Goal: Information Seeking & Learning: Learn about a topic

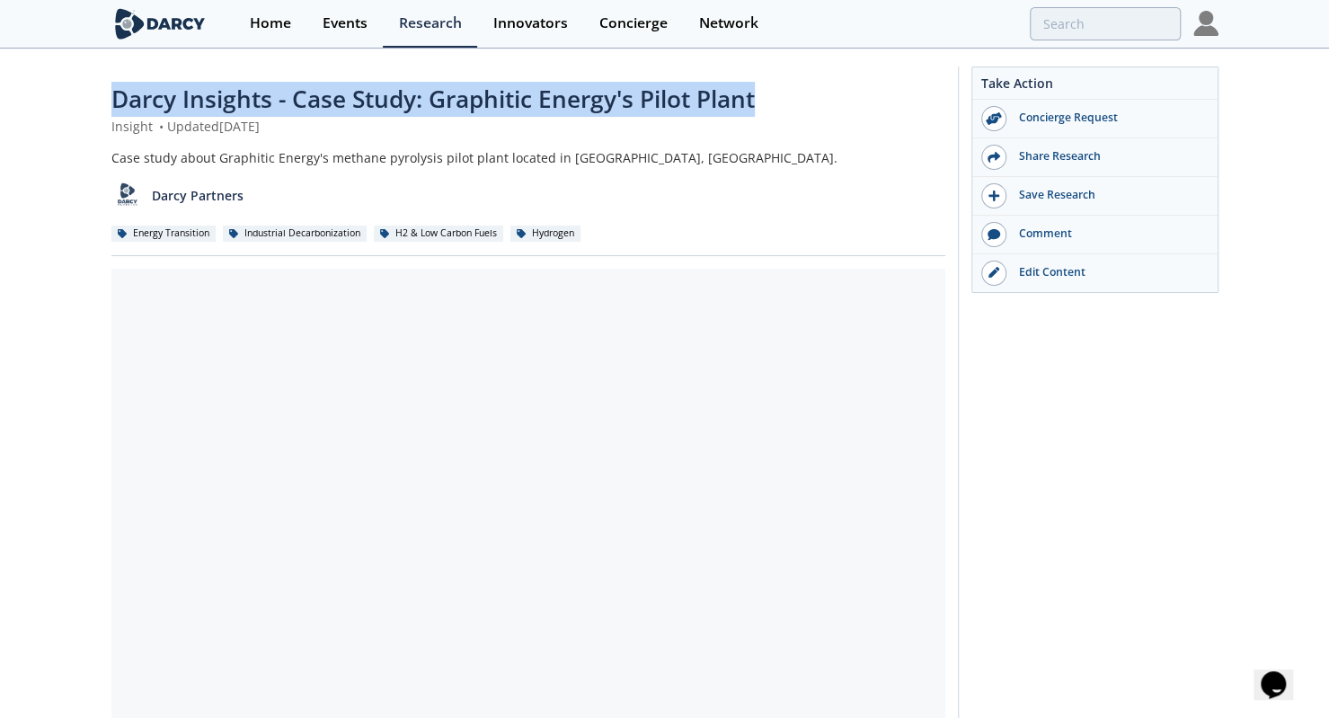
drag, startPoint x: 97, startPoint y: 100, endPoint x: 781, endPoint y: 82, distance: 684.7
click at [781, 82] on div "Darcy Insights - Case Study: Graphitic Energy's Pilot Plant Insight • Updated A…" at bounding box center [664, 683] width 1329 height 1267
copy span "Darcy Insights - Case Study: Graphitic Energy's Pilot Plant"
click at [334, 83] on span "Darcy Insights - Case Study: Graphitic Energy's Pilot Plant" at bounding box center [432, 99] width 643 height 32
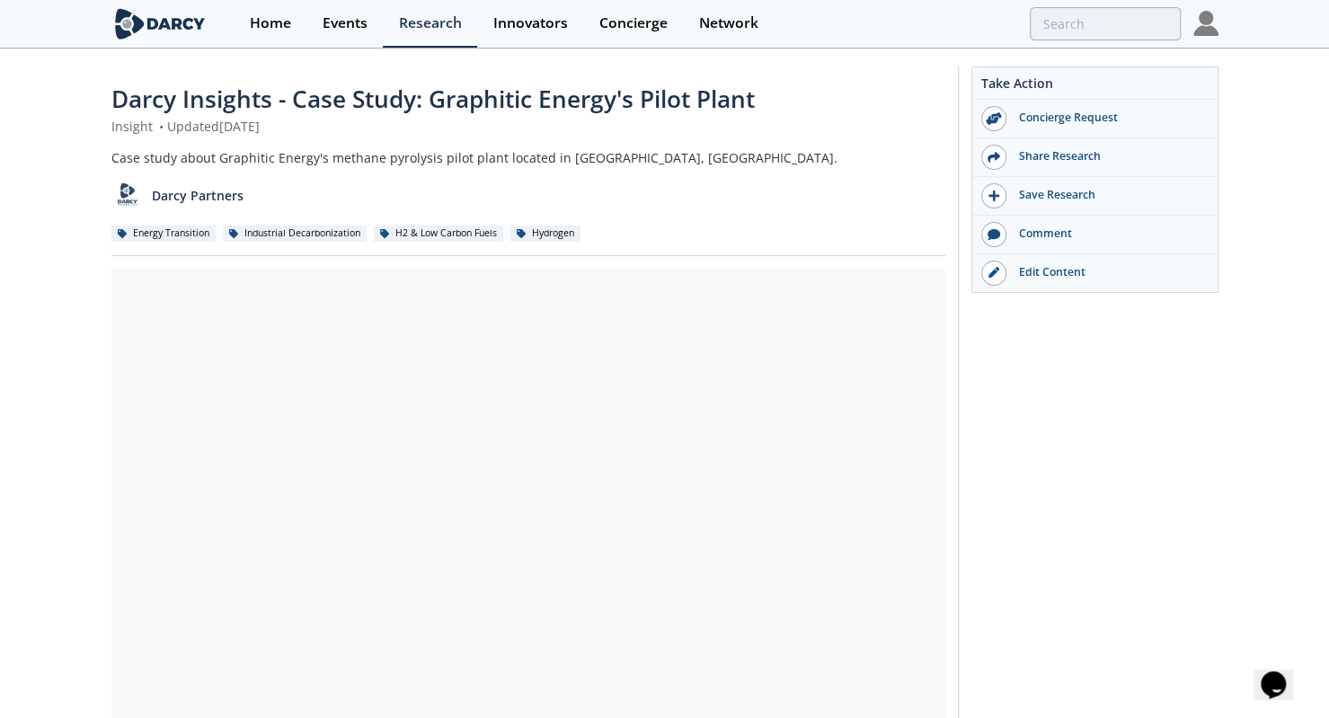
click at [468, 92] on span "Darcy Insights - Case Study: Graphitic Energy's Pilot Plant" at bounding box center [432, 99] width 643 height 32
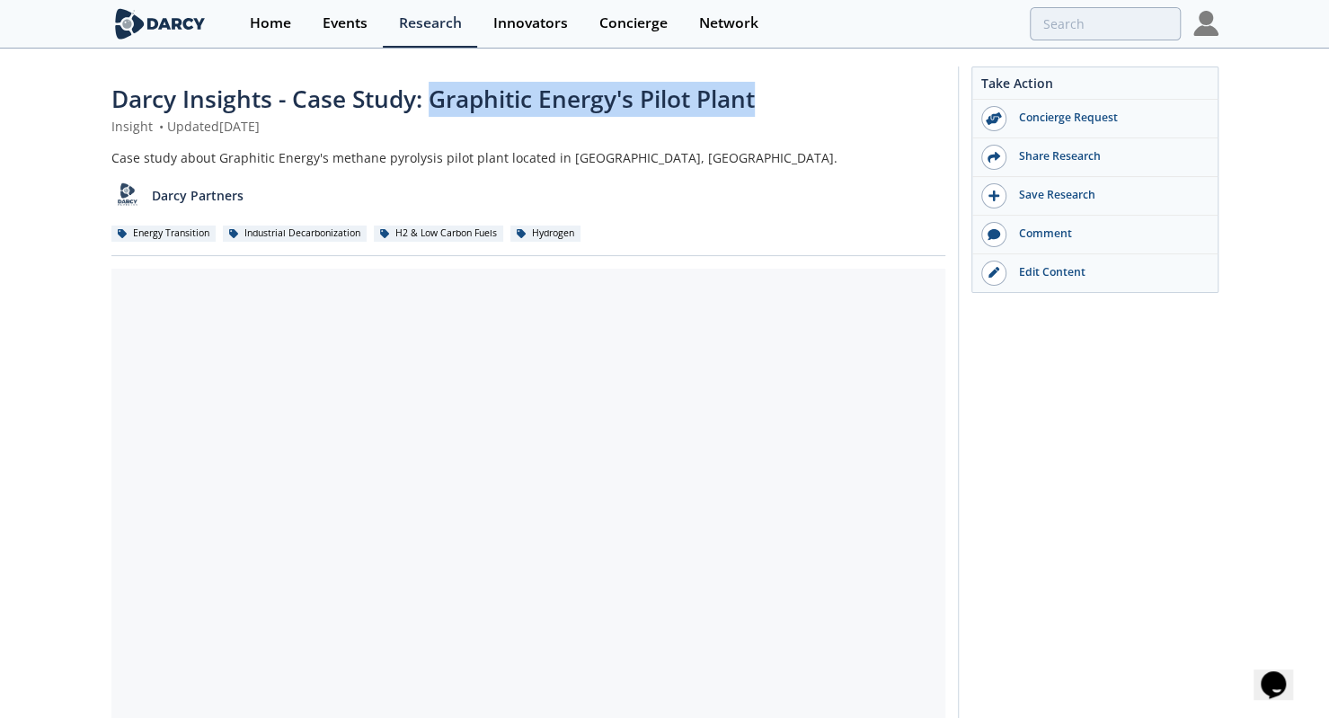
copy span "Graphitic Energy's Pilot Plant"
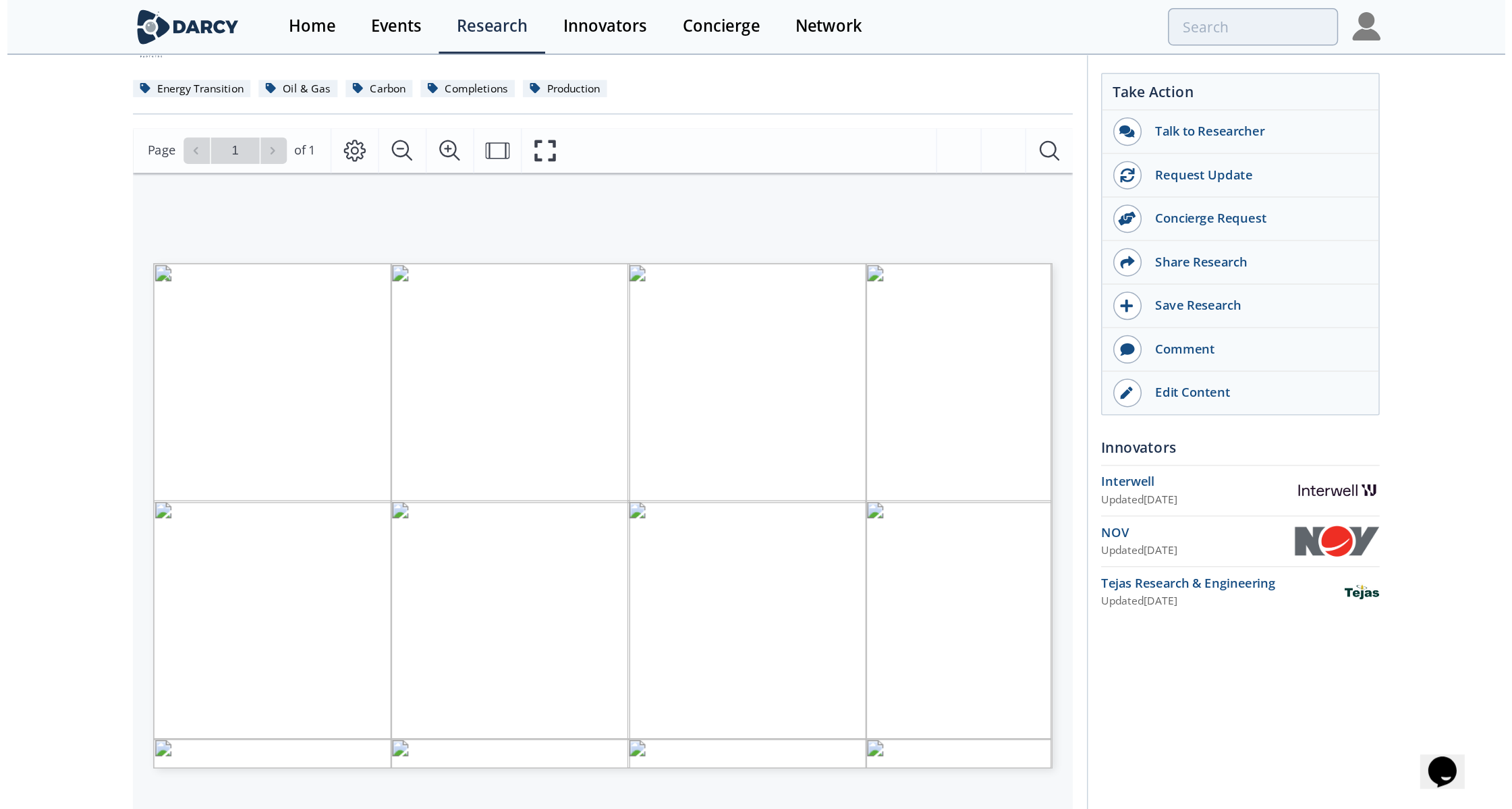
scroll to position [158, 0]
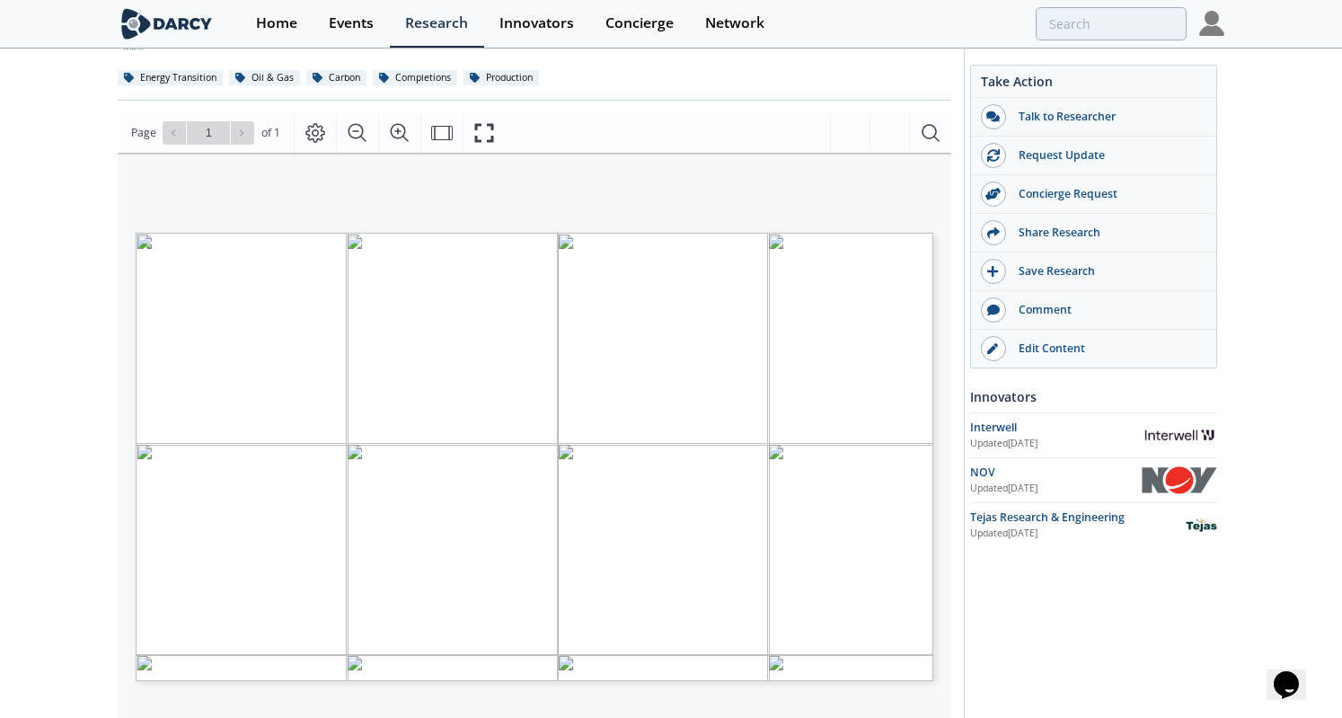
click at [707, 154] on div "Vendors Product Valve Type Setting Type Pressure Rating API/ISO Standards Compl…" at bounding box center [526, 386] width 816 height 467
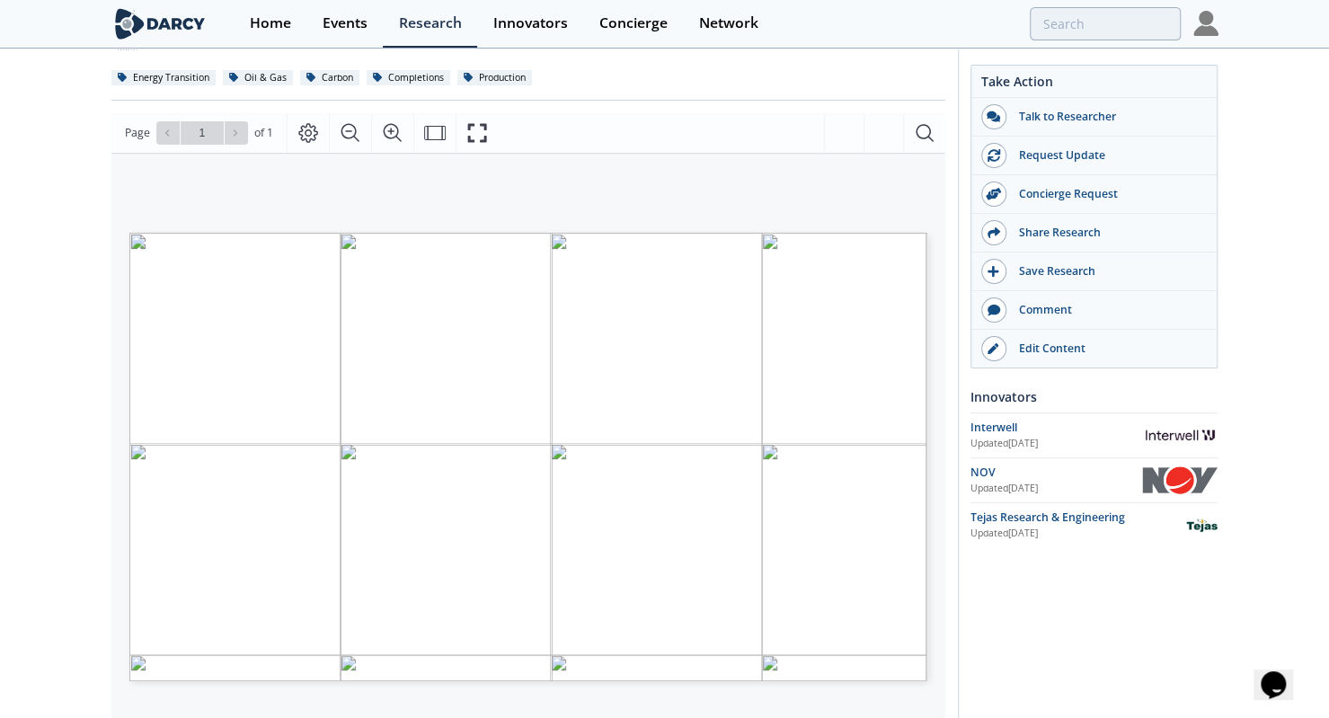
click at [0, 220] on div "Downhole Check Valves for CO2 EOR and CCS Applications - Innovator Comparison F…" at bounding box center [664, 500] width 1329 height 1321
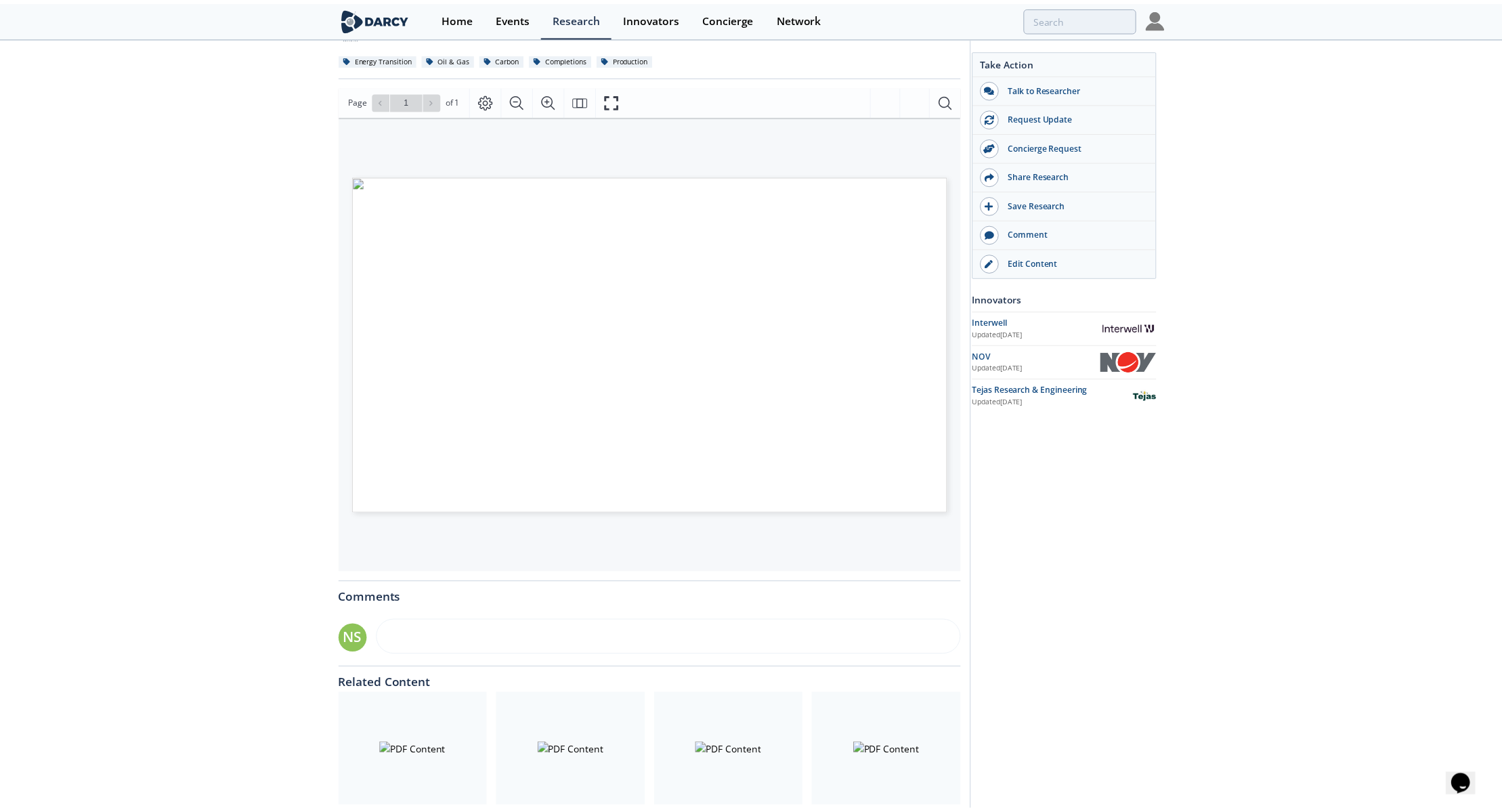
scroll to position [0, 0]
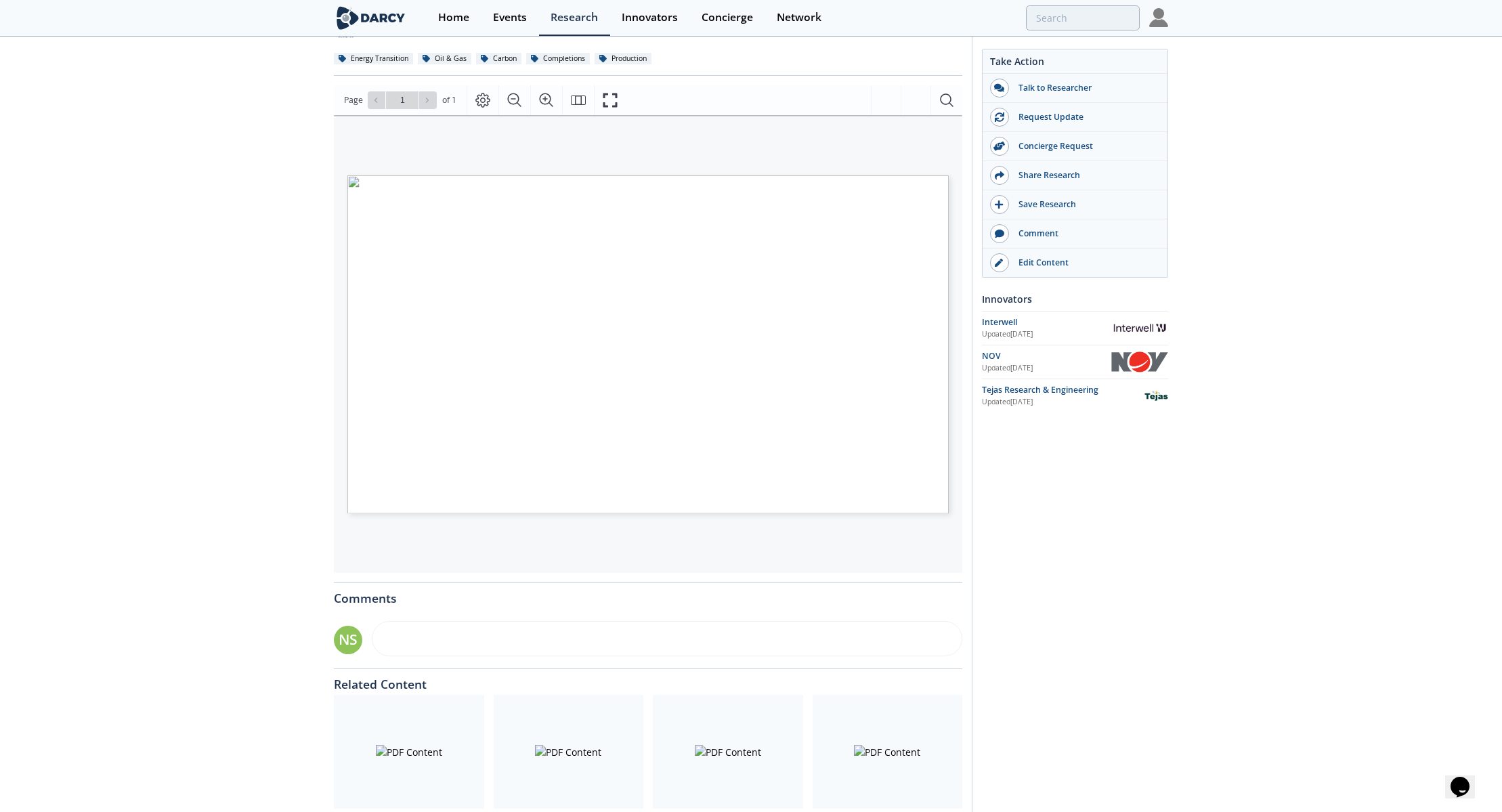
click at [312, 200] on div "Downhole Check Valves for CO2 EOR and CCS Applications - Innovator Comparison F…" at bounding box center [751, 377] width 1502 height 996
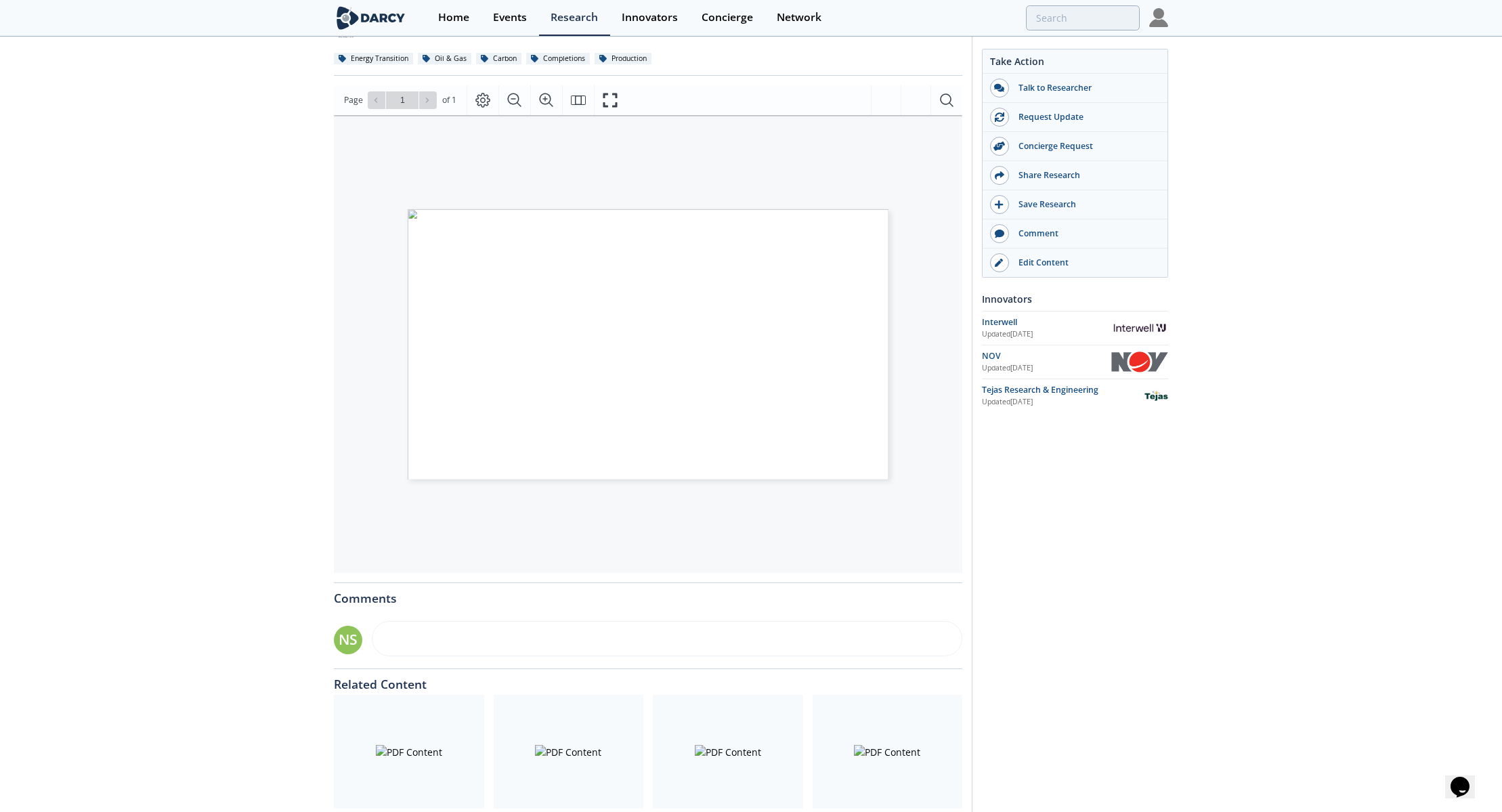
click at [1011, 78] on div "Downhole Check Valves for CO2 EOR and CCS Applications - Innovator Comparison F…" at bounding box center [751, 377] width 1502 height 996
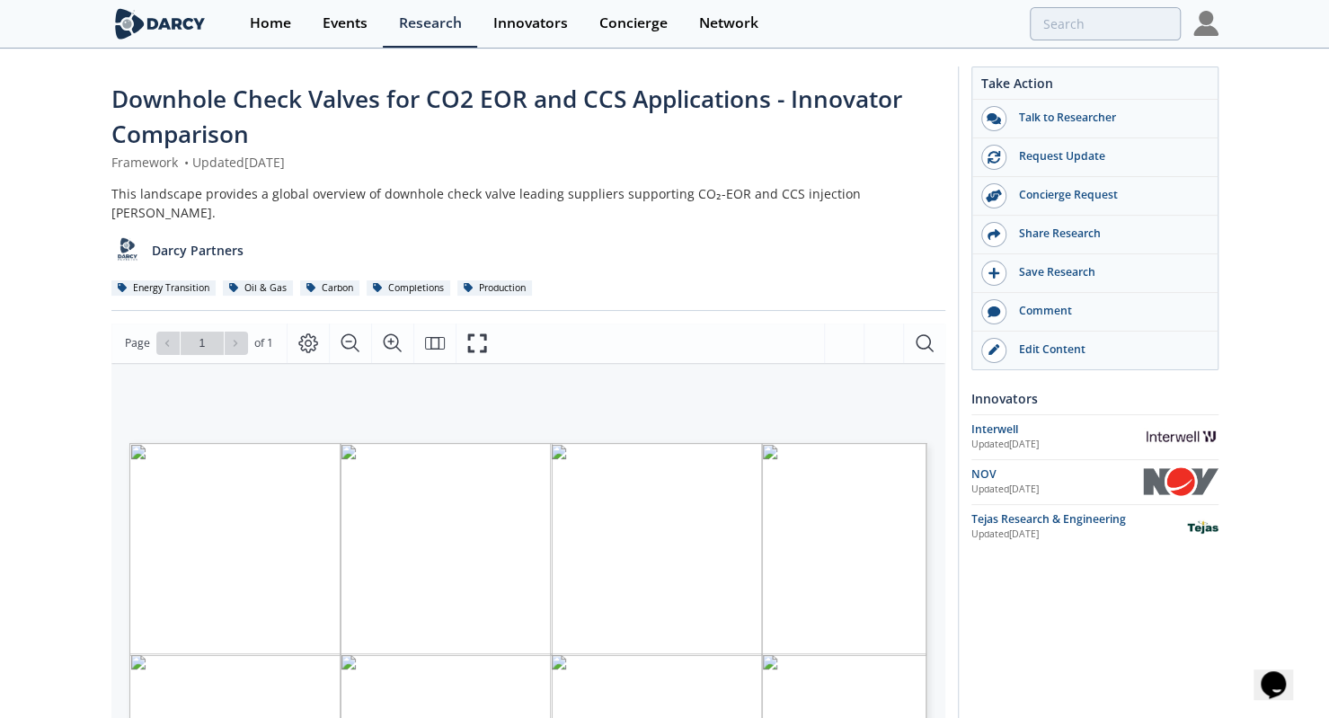
click at [0, 328] on div "Downhole Check Valves for CO2 EOR and CCS Applications - Innovator Comparison F…" at bounding box center [664, 710] width 1329 height 1321
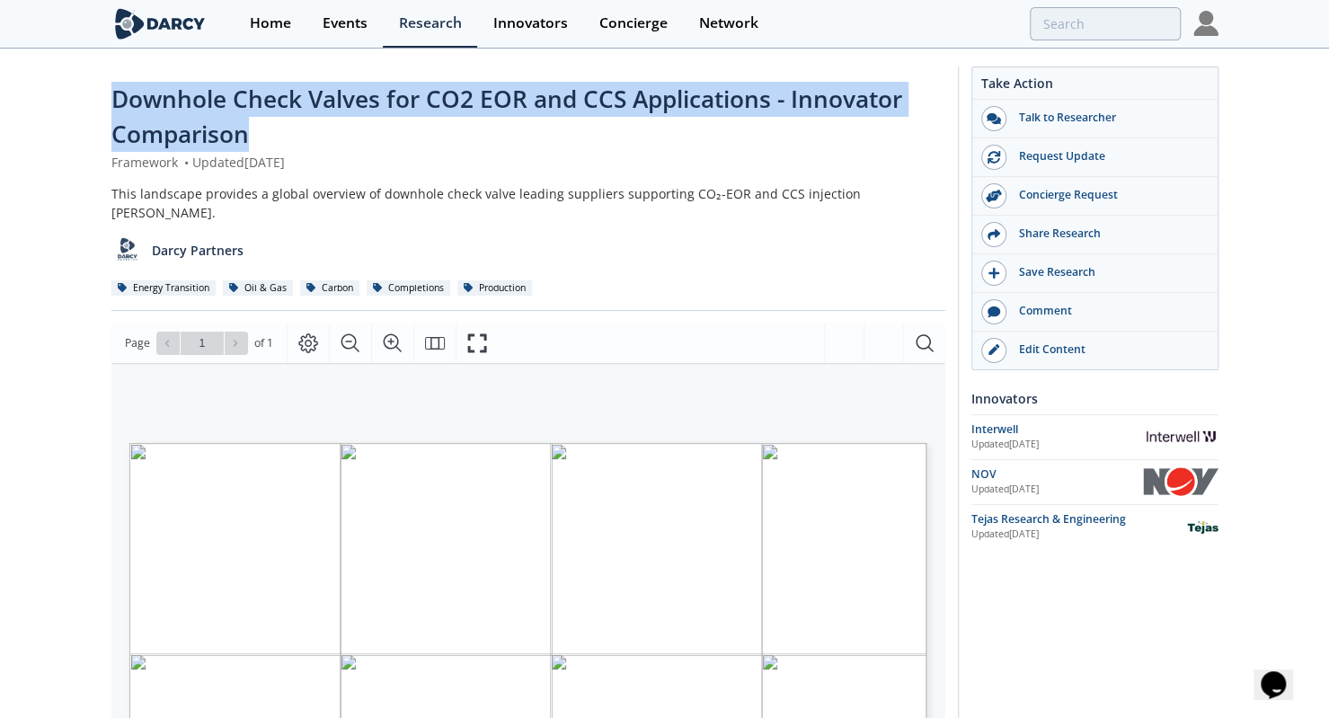
drag, startPoint x: 81, startPoint y: 99, endPoint x: 286, endPoint y: 130, distance: 207.2
click at [286, 130] on div "Downhole Check Valves for CO2 EOR and CCS Applications - Innovator Comparison F…" at bounding box center [664, 710] width 1329 height 1321
copy span "Downhole Check Valves for CO2 EOR and CCS Applications - Innovator Comparison"
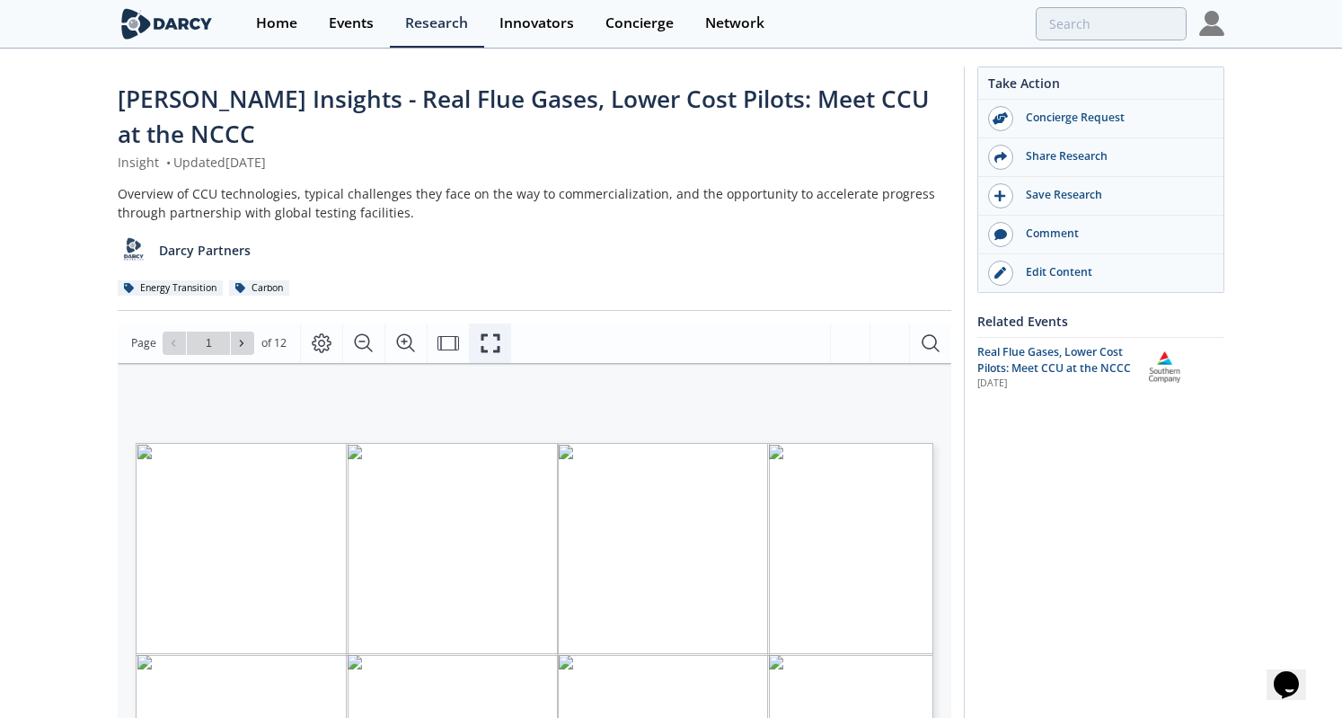
click at [486, 332] on icon "Fullscreen" at bounding box center [491, 343] width 22 height 22
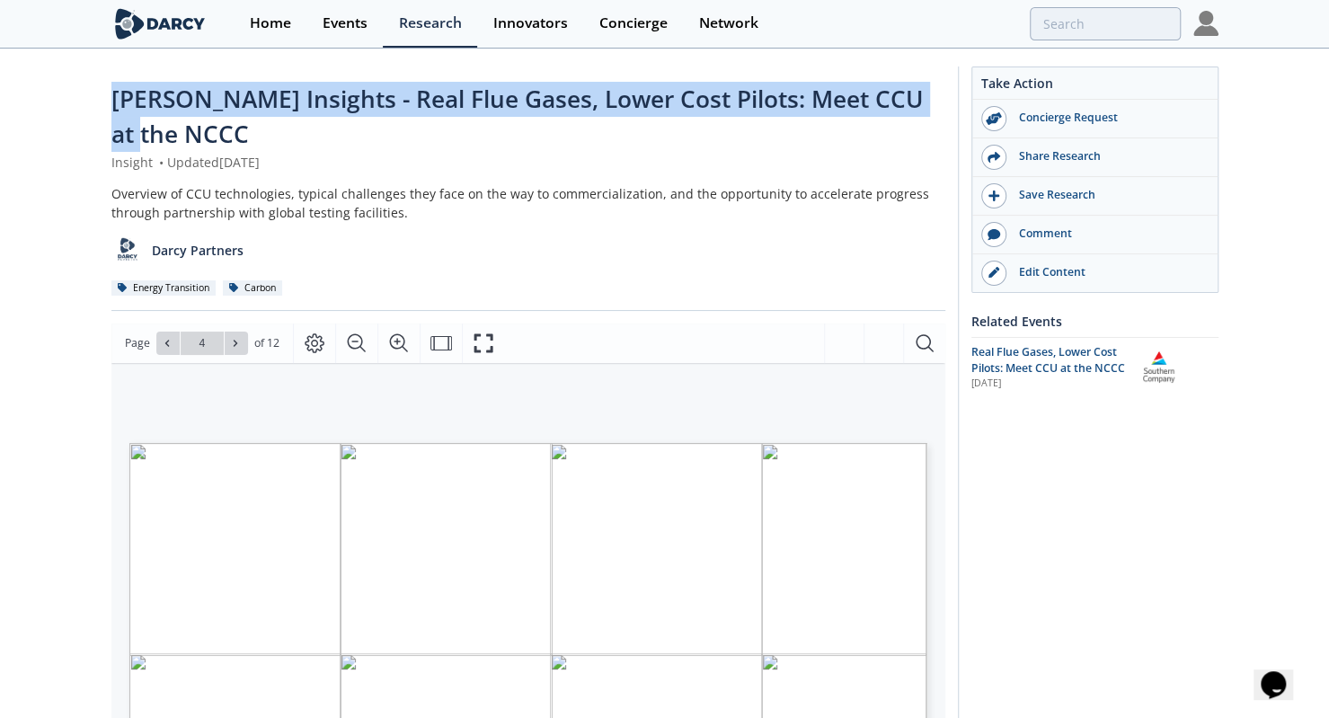
drag, startPoint x: 95, startPoint y: 91, endPoint x: 938, endPoint y: 85, distance: 842.6
click at [938, 85] on div "Darcy Insights - Real Flue Gases, Lower Cost Pilots: Meet CCU at the NCCC Insig…" at bounding box center [664, 710] width 1329 height 1321
copy span "Darcy Insights - Real Flue Gases, Lower Cost Pilots: Meet CCU at the NCCC"
click at [399, 106] on span "Darcy Insights - Real Flue Gases, Lower Cost Pilots: Meet CCU at the NCCC" at bounding box center [517, 116] width 812 height 67
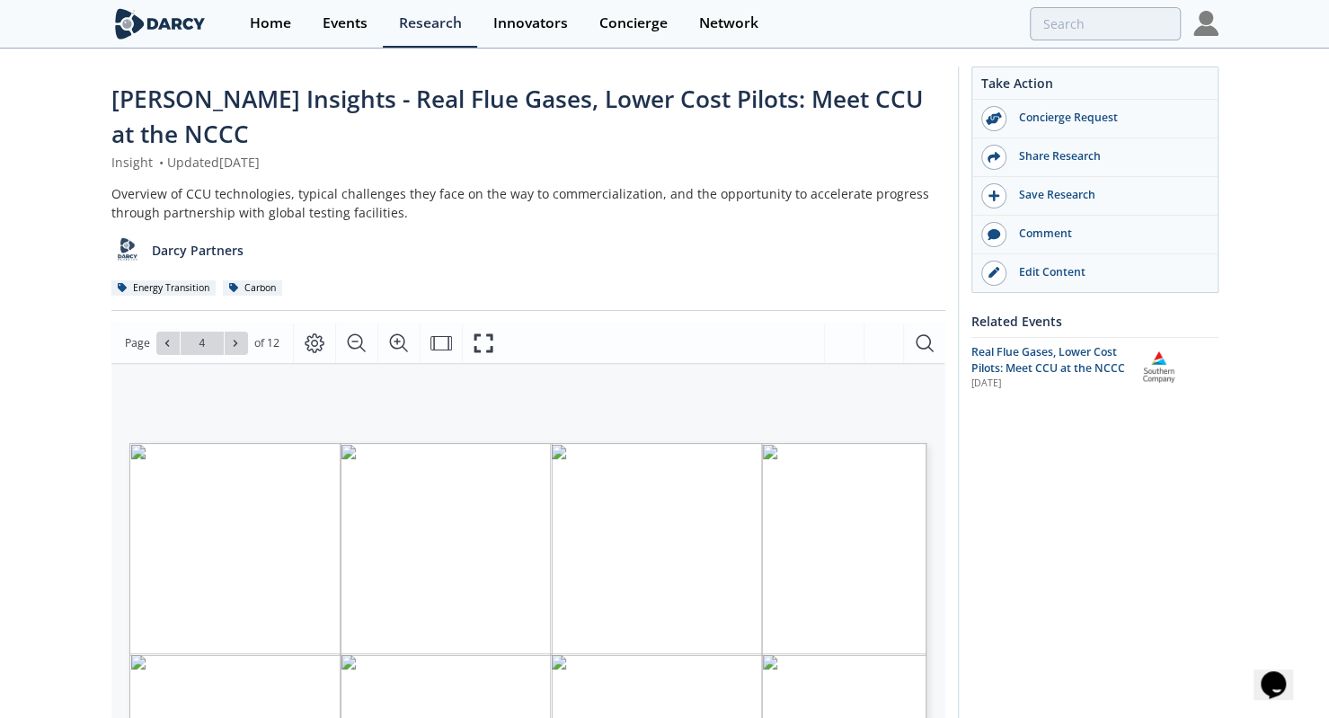
click at [320, 106] on span "Darcy Insights - Real Flue Gases, Lower Cost Pilots: Meet CCU at the NCCC" at bounding box center [517, 116] width 812 height 67
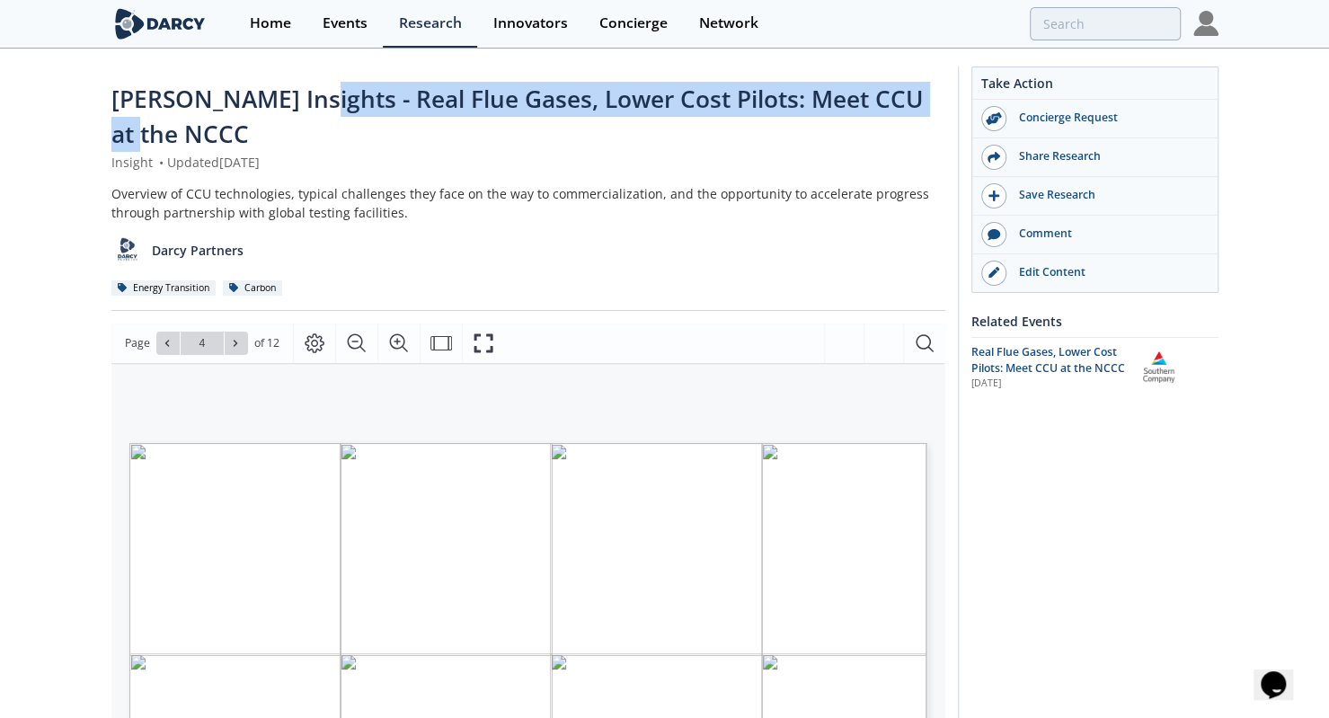
copy span "Real Flue Gases, Lower Cost Pilots: Meet CCU at the NCCC"
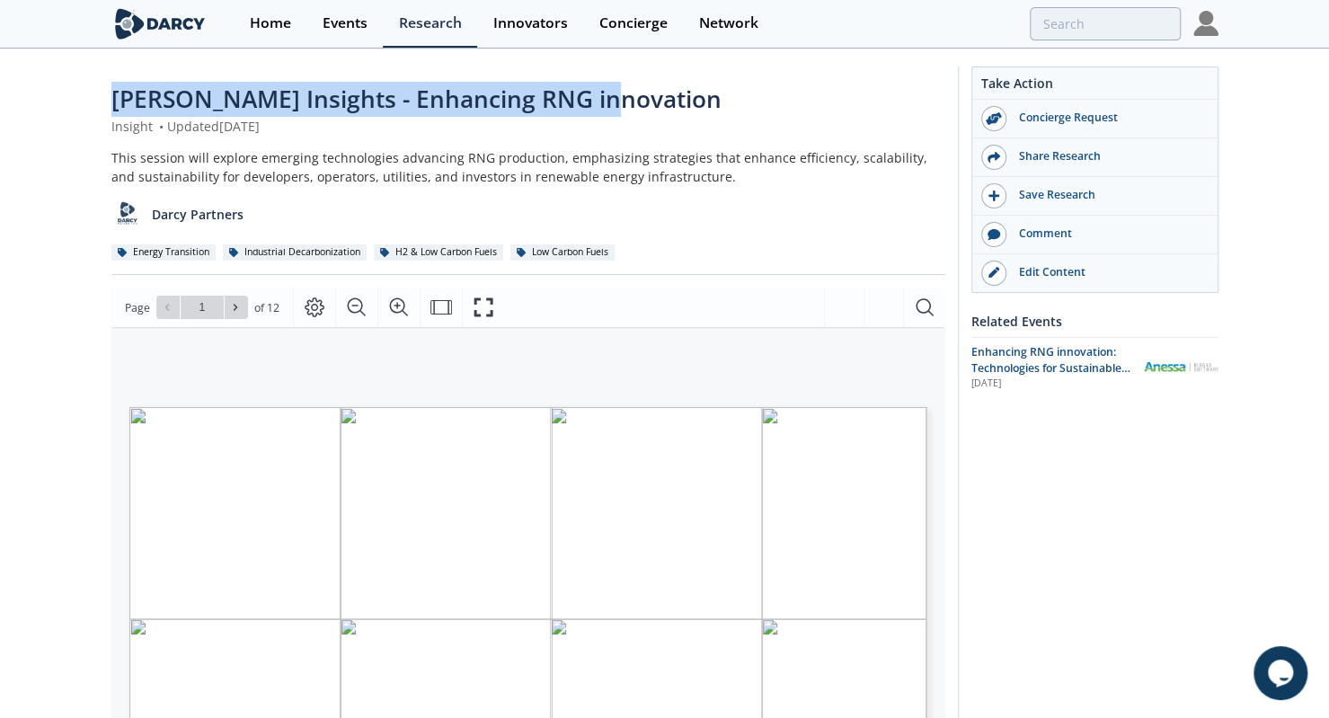
drag, startPoint x: 84, startPoint y: 75, endPoint x: 645, endPoint y: 55, distance: 561.8
click at [645, 55] on div "[PERSON_NAME] Insights - Enhancing RNG innovation Insight • Updated [DATE] This…" at bounding box center [664, 693] width 1329 height 1286
copy span "[PERSON_NAME] Insights - Enhancing RNG innovation"
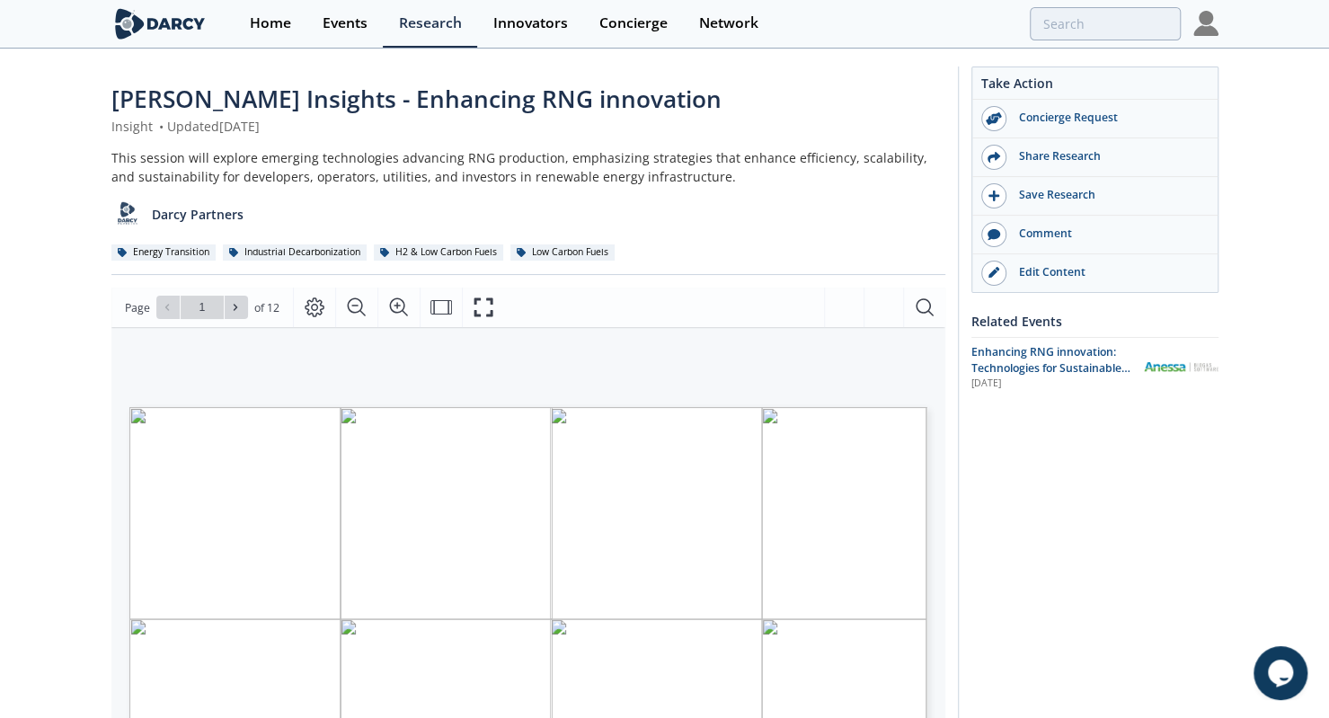
click at [433, 146] on div "Darcy Insights - Enhancing RNG innovation Insight • Updated August 18, 2025 Thi…" at bounding box center [528, 178] width 834 height 193
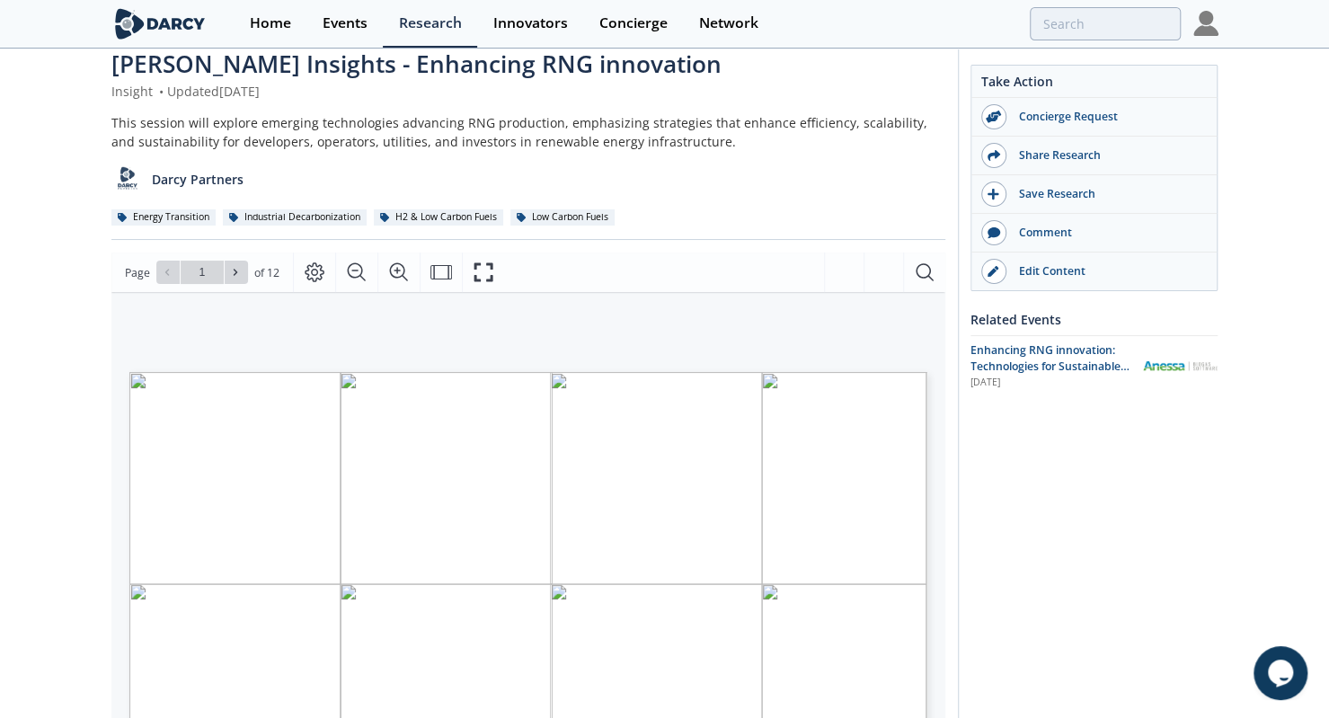
scroll to position [36, 0]
type input "2"
type input "3"
type input "4"
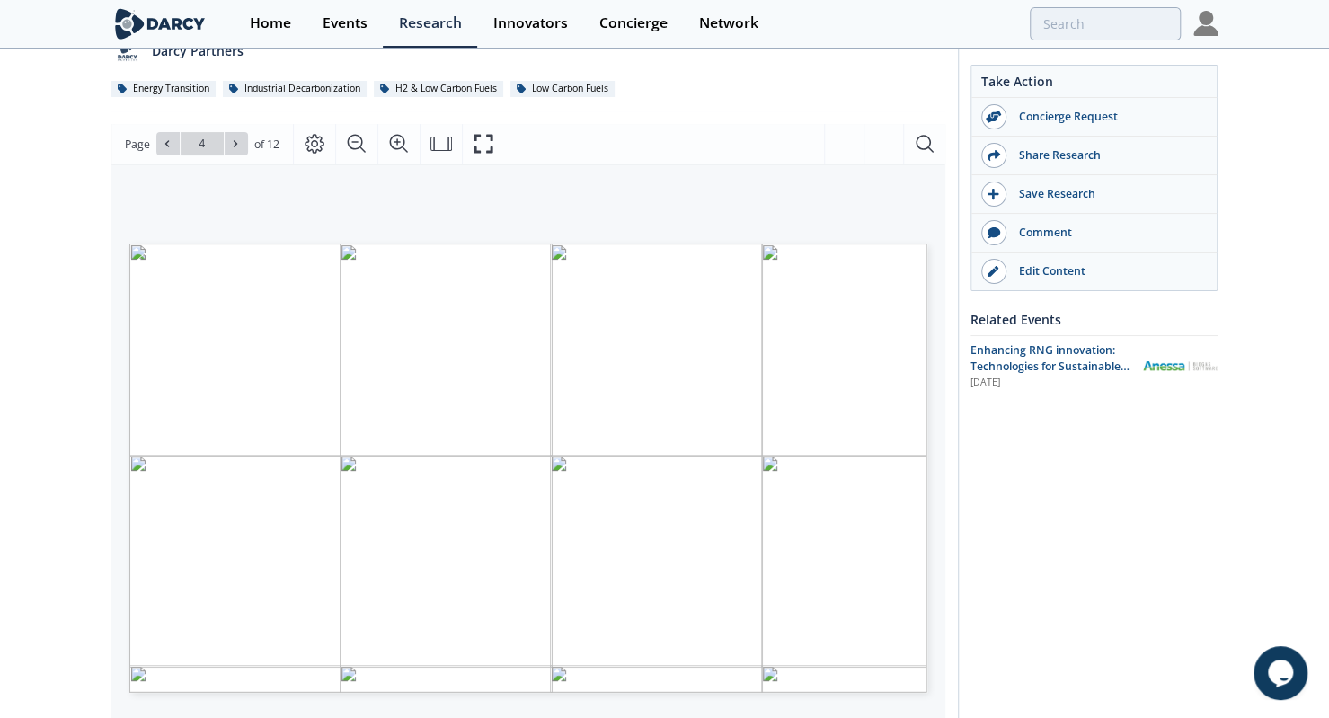
scroll to position [164, 0]
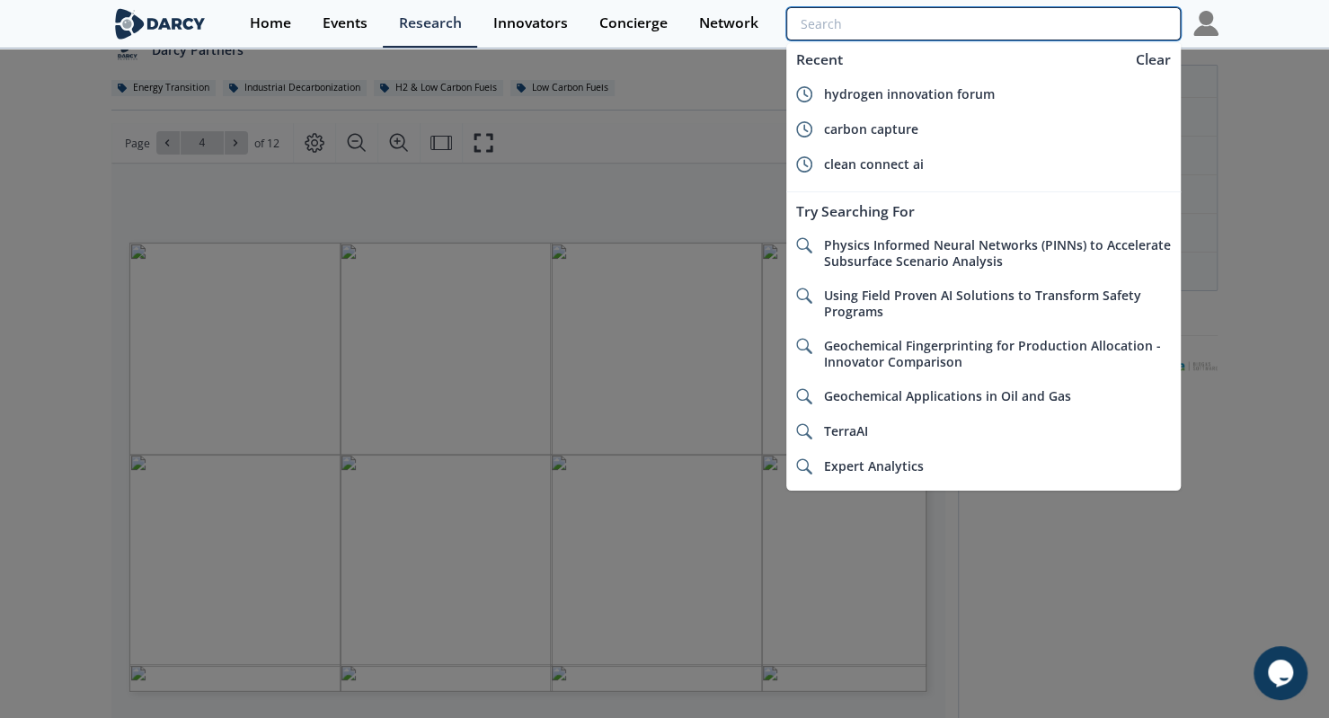
click at [1101, 21] on input "search" at bounding box center [982, 23] width 393 height 33
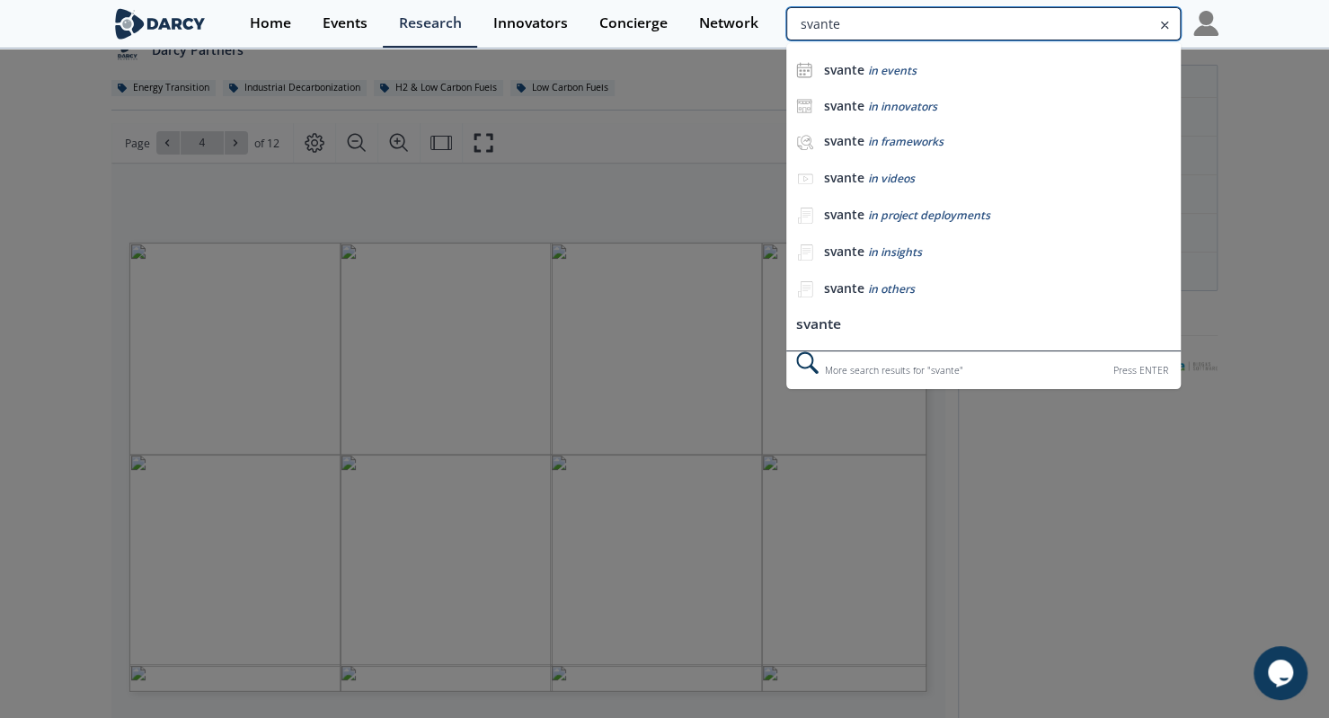
type input "svante"
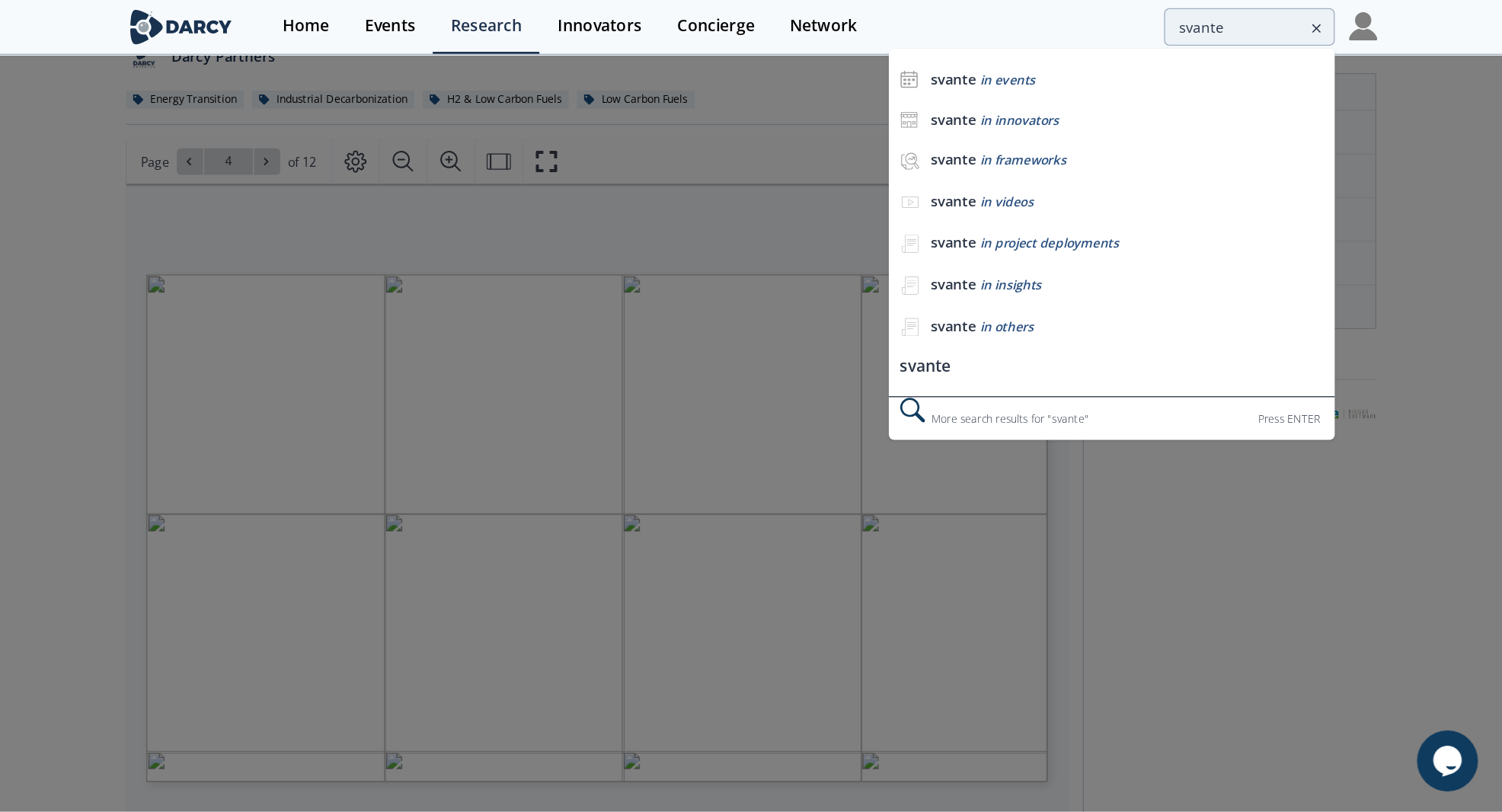
scroll to position [0, 0]
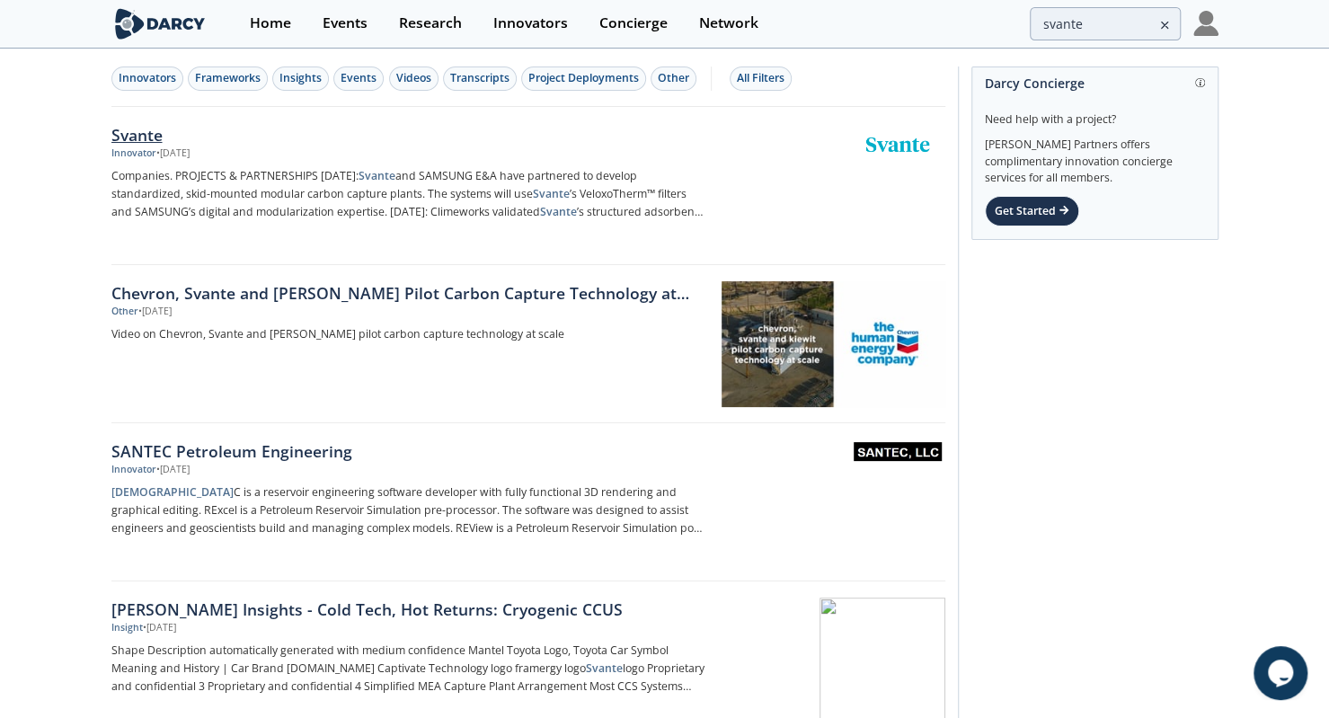
click at [163, 132] on div "Svante" at bounding box center [408, 134] width 595 height 23
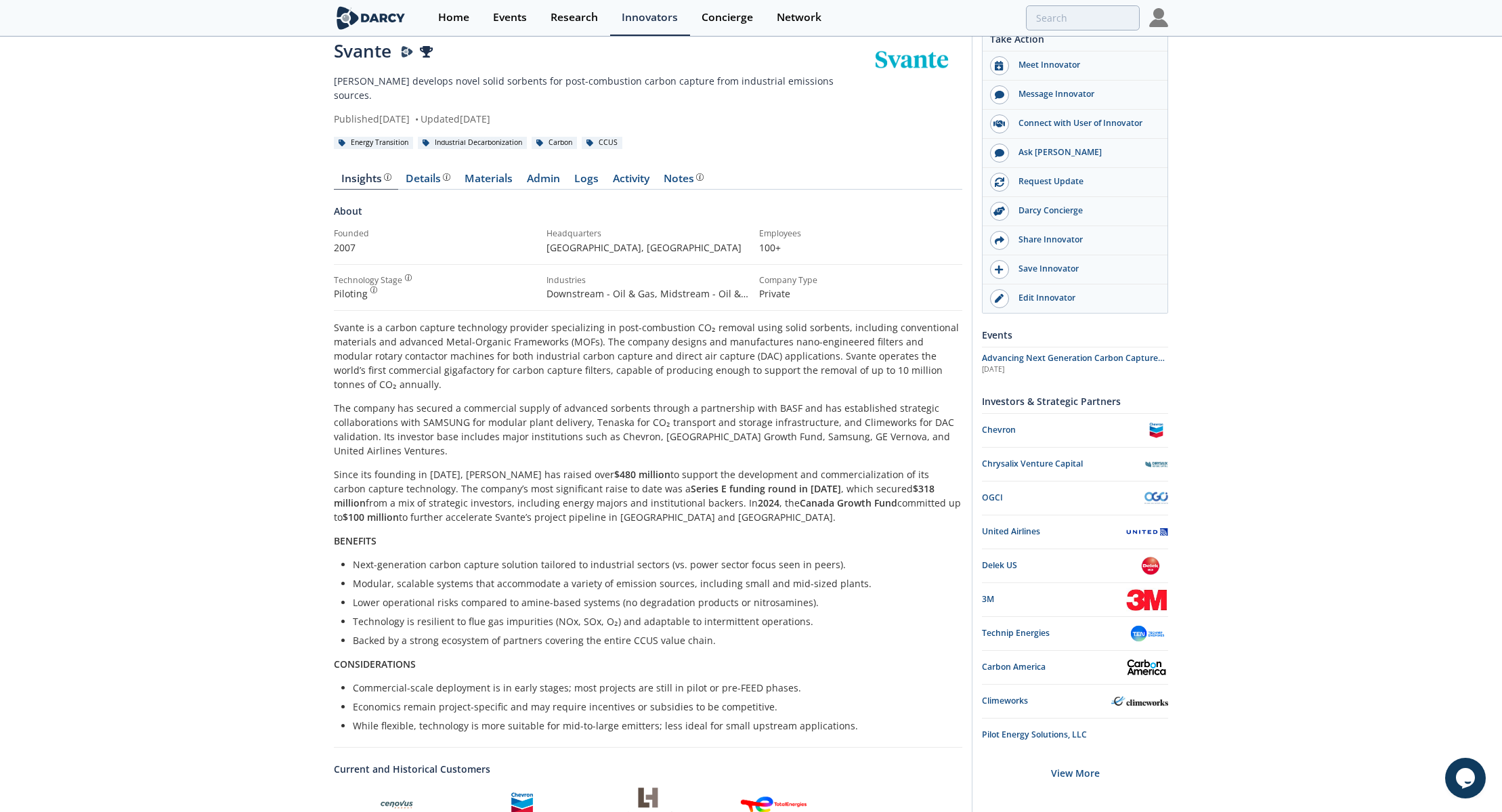
scroll to position [24, 0]
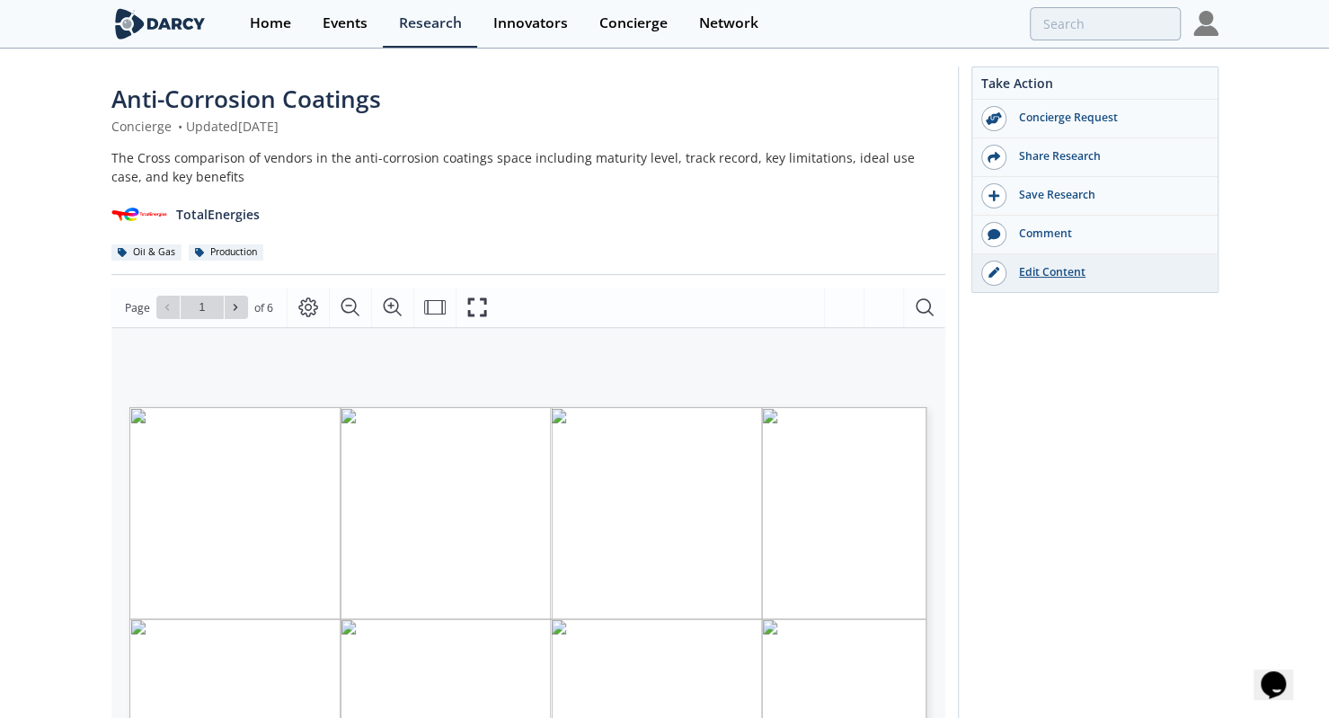
click at [1059, 267] on div "Edit Content" at bounding box center [1106, 272] width 201 height 16
click at [308, 22] on link "Events" at bounding box center [344, 24] width 76 height 48
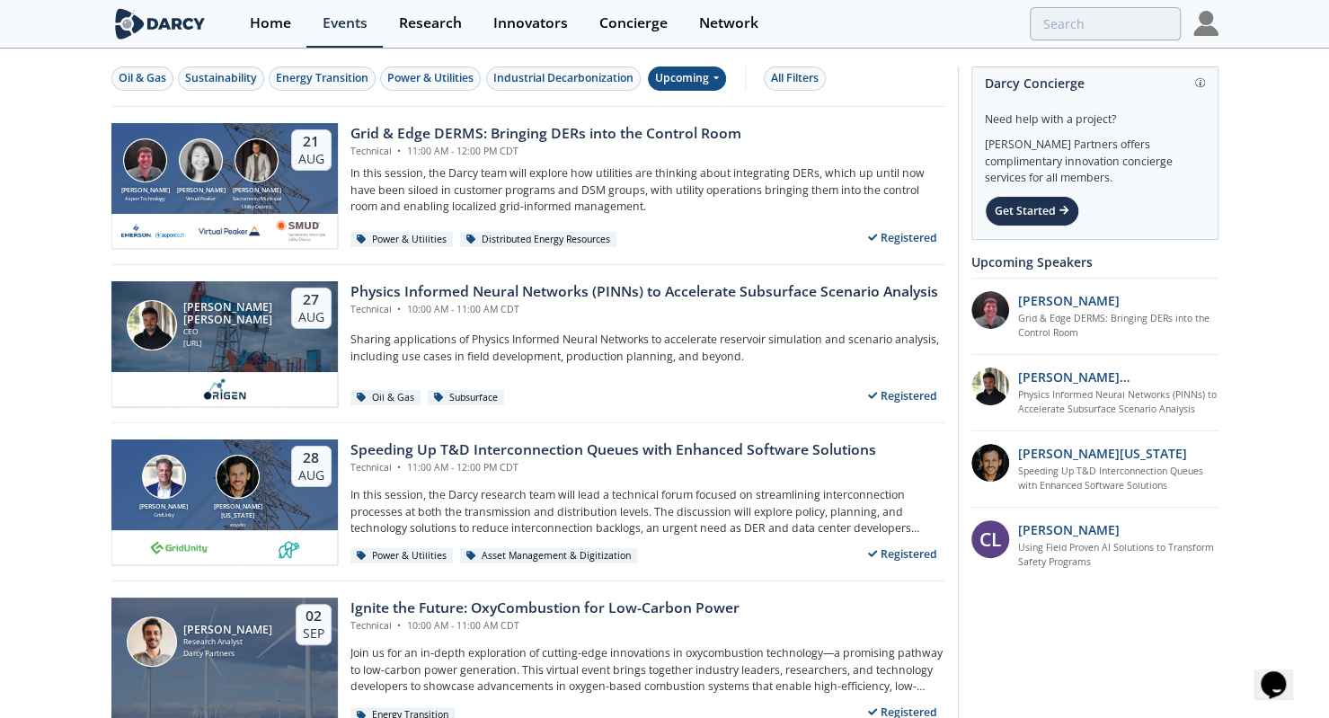
click at [702, 82] on div "Upcoming" at bounding box center [687, 78] width 78 height 24
click at [694, 133] on div "Past" at bounding box center [705, 136] width 111 height 29
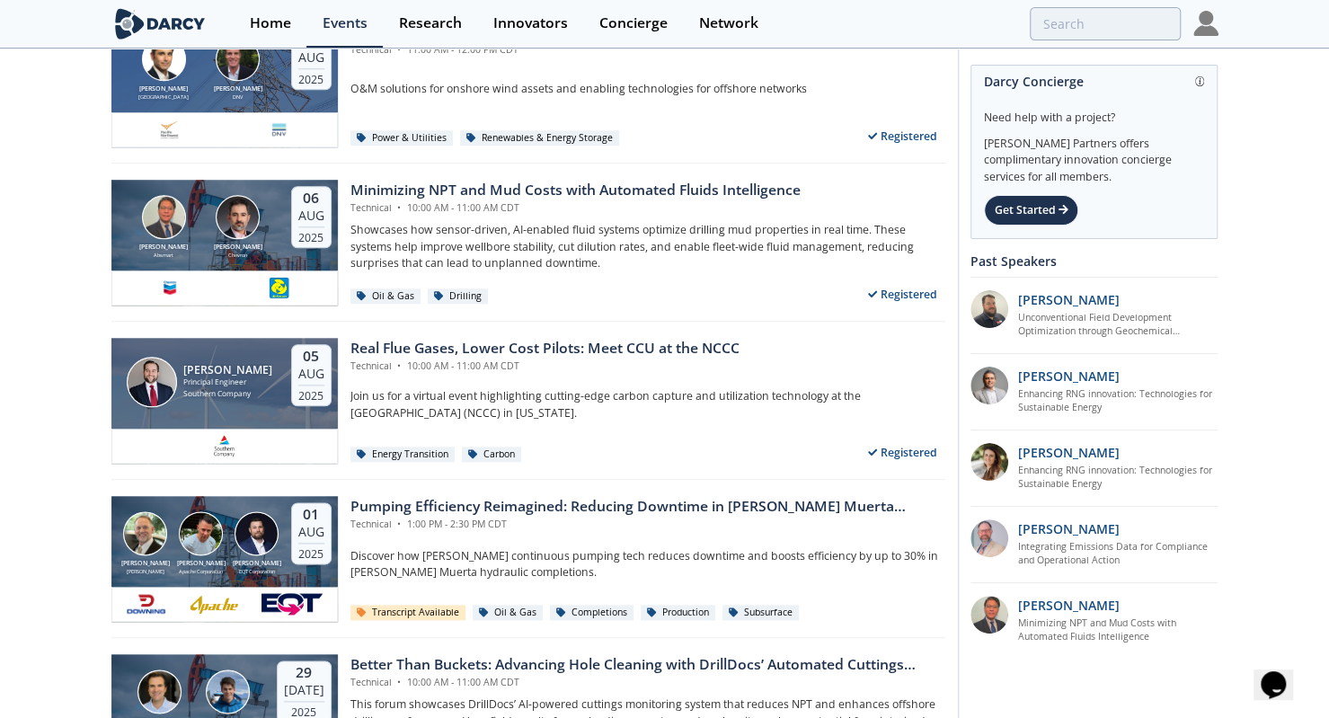
scroll to position [1051, 0]
click at [505, 339] on div "Real Flue Gases, Lower Cost Pilots: Meet CCU at the NCCC" at bounding box center [544, 348] width 389 height 22
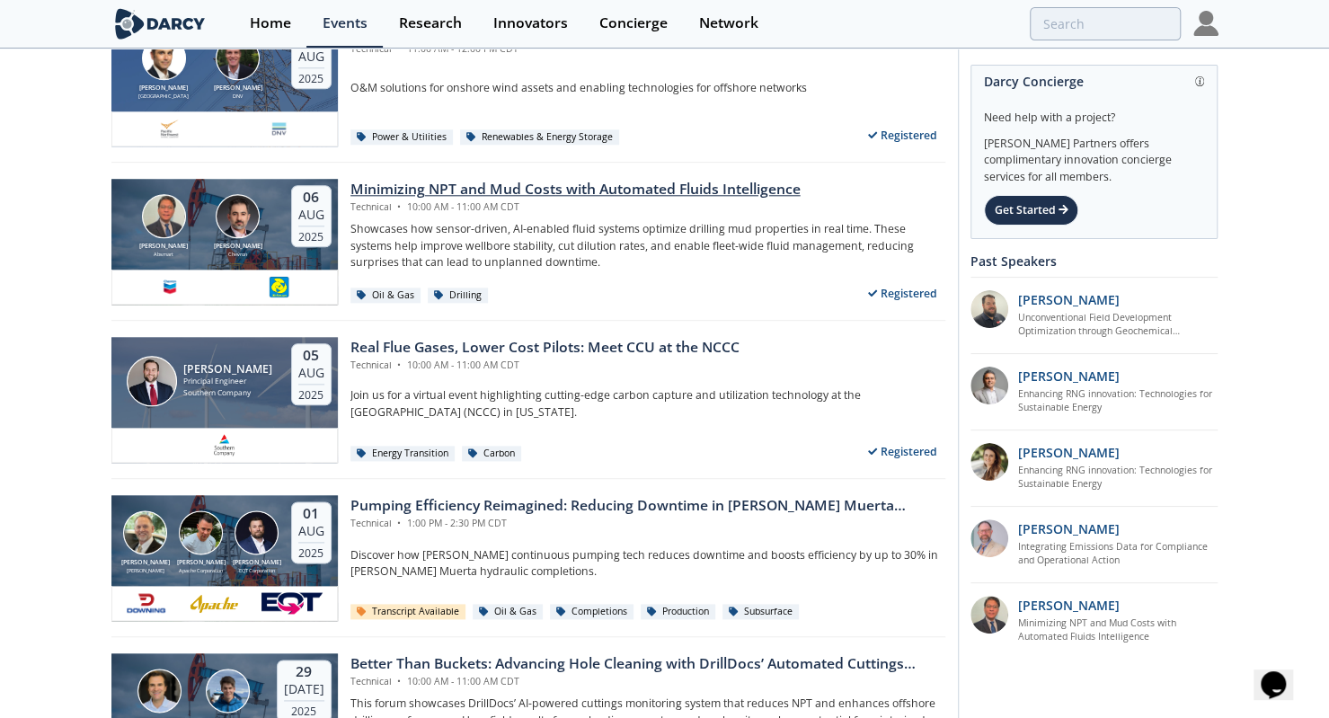
click at [492, 182] on div "Minimizing NPT and Mud Costs with Automated Fluids Intelligence" at bounding box center [575, 190] width 450 height 22
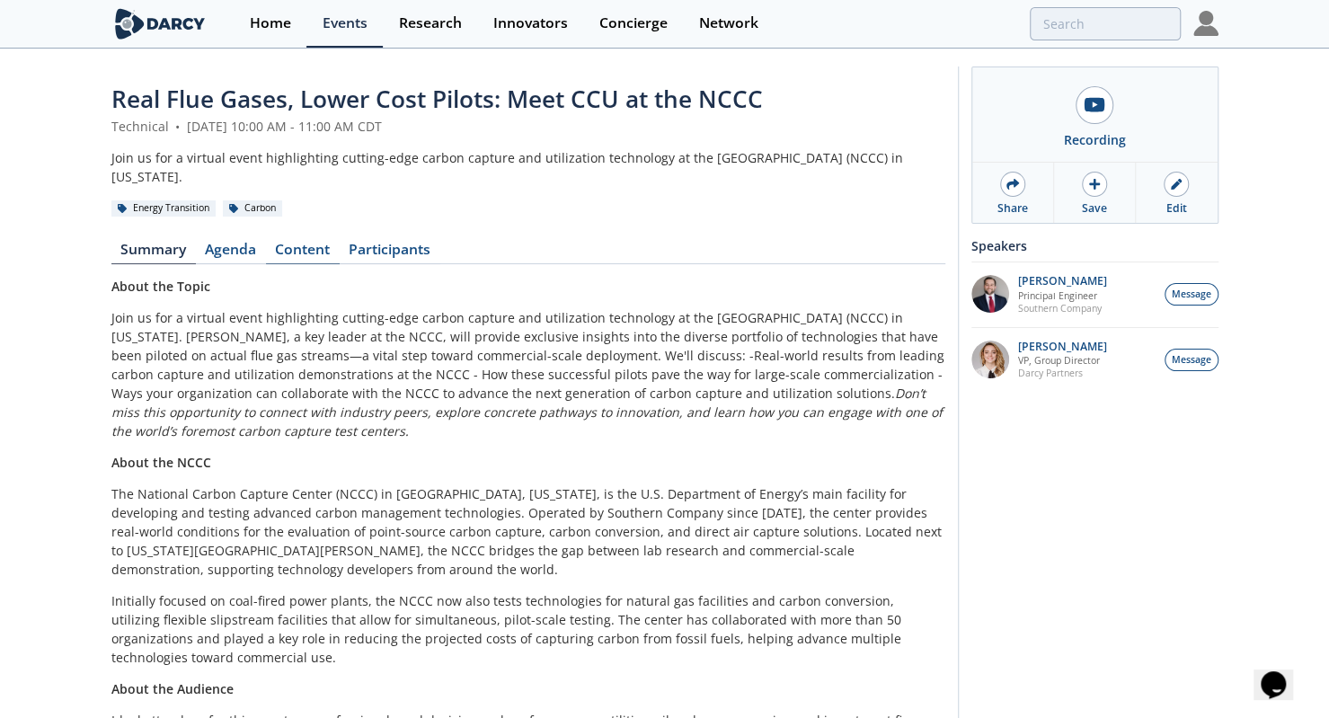
click at [308, 243] on link "Content" at bounding box center [303, 254] width 74 height 22
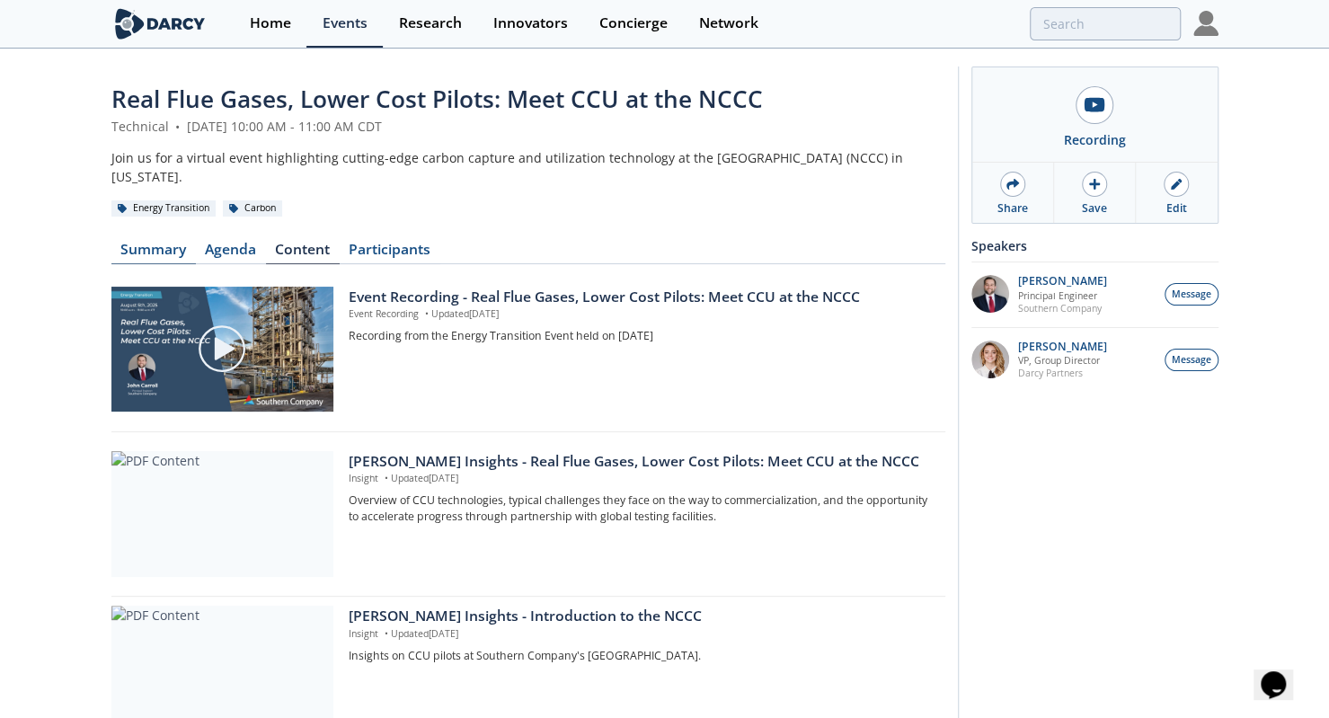
click at [147, 262] on link "Summary" at bounding box center [153, 254] width 84 height 22
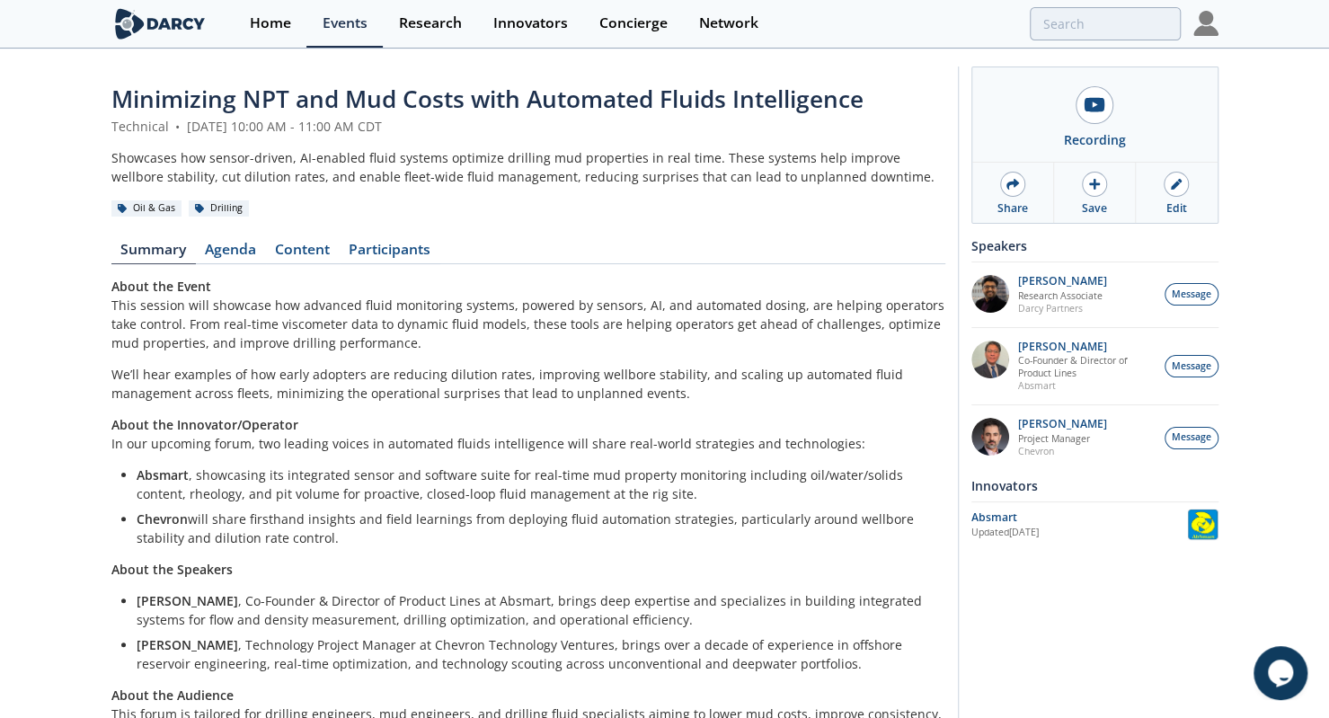
click at [349, 340] on p "About the Event This session will showcase how advanced fluid monitoring system…" at bounding box center [528, 314] width 834 height 75
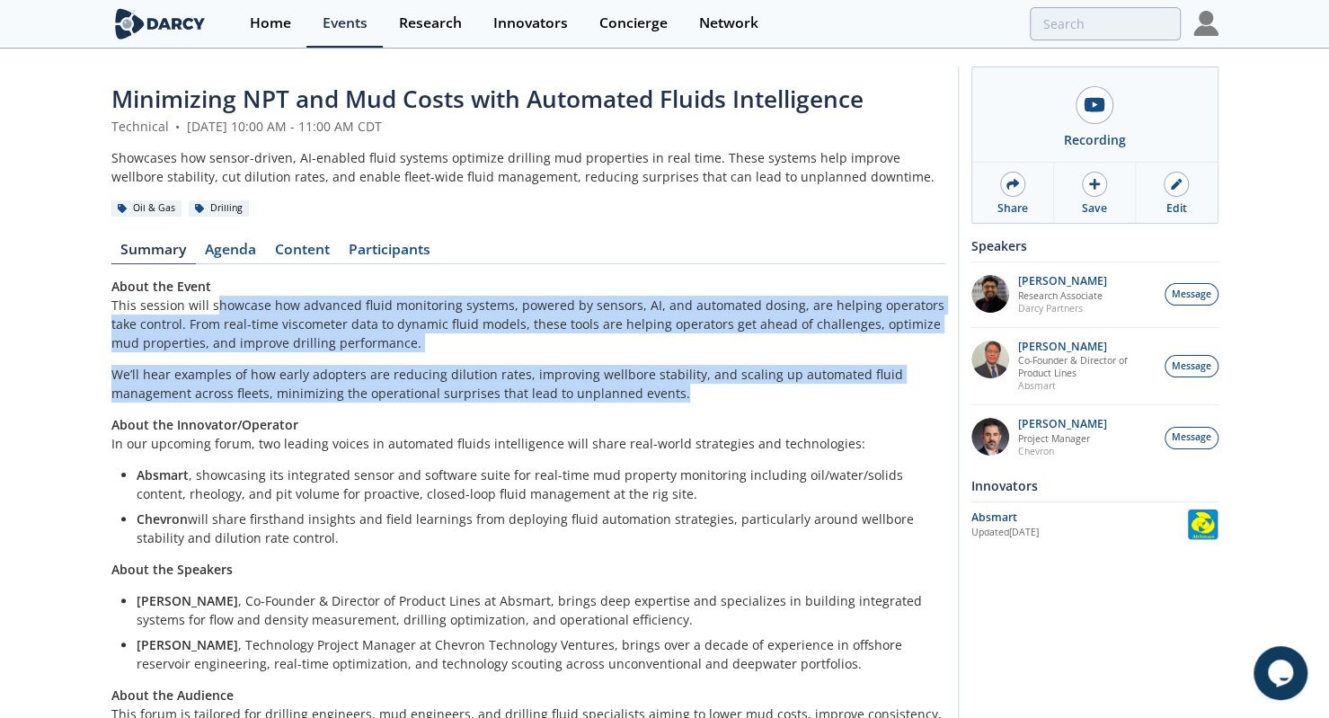
drag, startPoint x: 208, startPoint y: 303, endPoint x: 846, endPoint y: 394, distance: 645.2
click at [846, 394] on div "About the Event This session will showcase how advanced fluid monitoring system…" at bounding box center [528, 509] width 834 height 465
copy div "showcase how advanced fluid monitoring systems, powered by sensors, AI, and aut…"
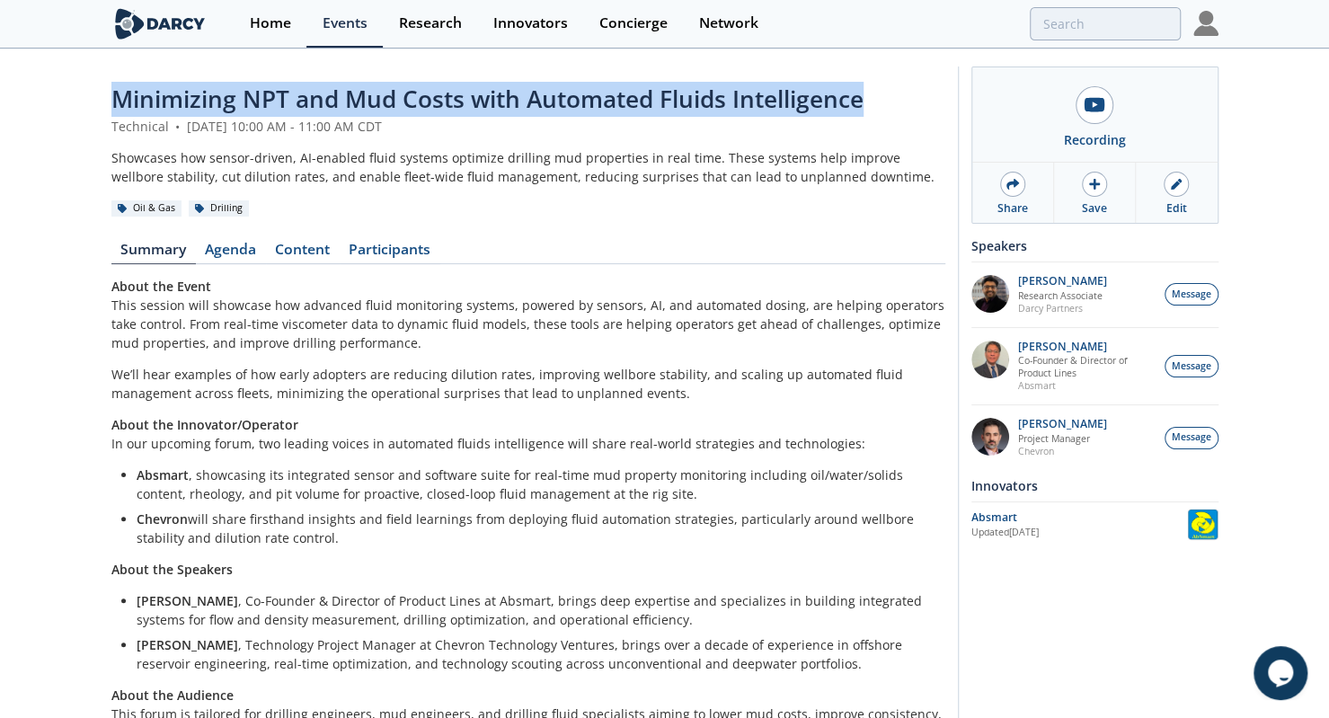
drag, startPoint x: 108, startPoint y: 93, endPoint x: 885, endPoint y: 50, distance: 778.2
click at [885, 50] on div "Minimizing NPT and Mud Costs with Automated Fluids Intelligence Technical • Aug…" at bounding box center [664, 418] width 1329 height 736
copy span "Minimizing NPT and Mud Costs with Automated Fluids Intelligence"
